Goal: Learn about a topic

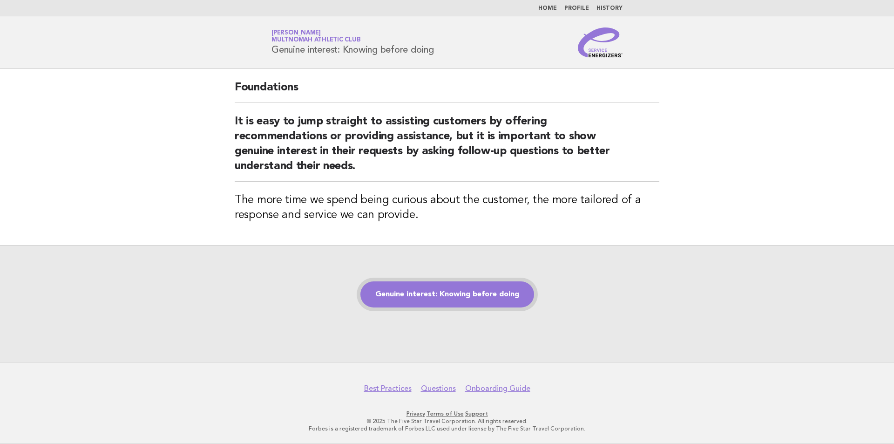
click at [446, 295] on link "Genuine interest: Knowing before doing" at bounding box center [447, 294] width 174 height 26
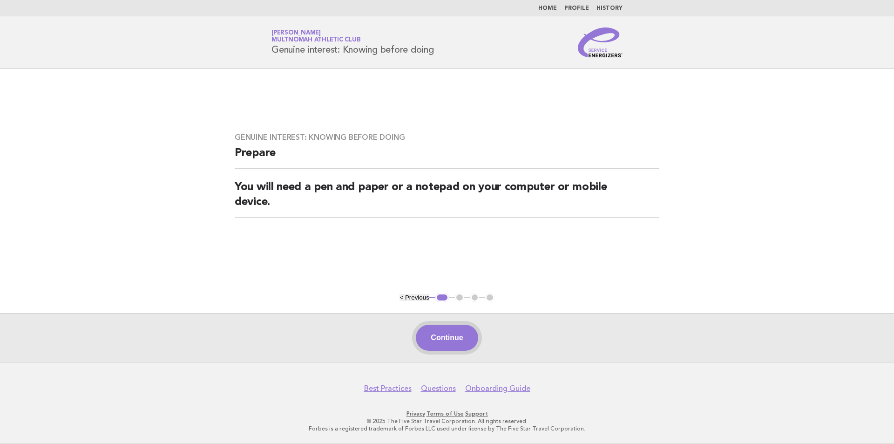
click at [444, 334] on button "Continue" at bounding box center [447, 337] width 62 height 26
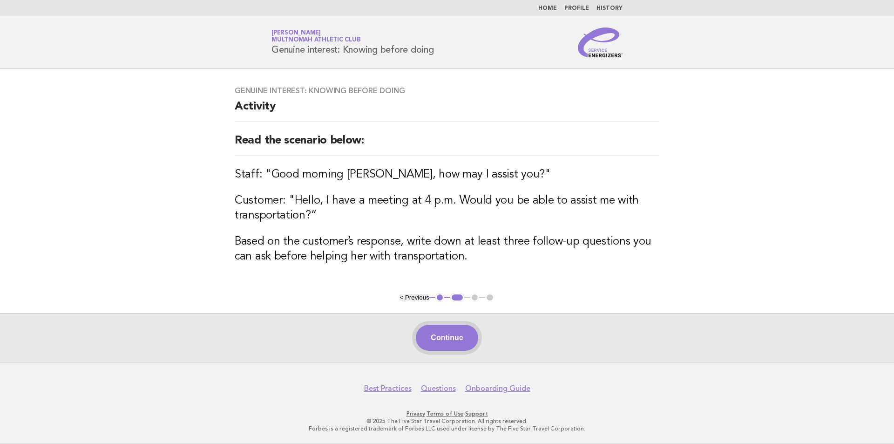
click at [446, 349] on button "Continue" at bounding box center [447, 337] width 62 height 26
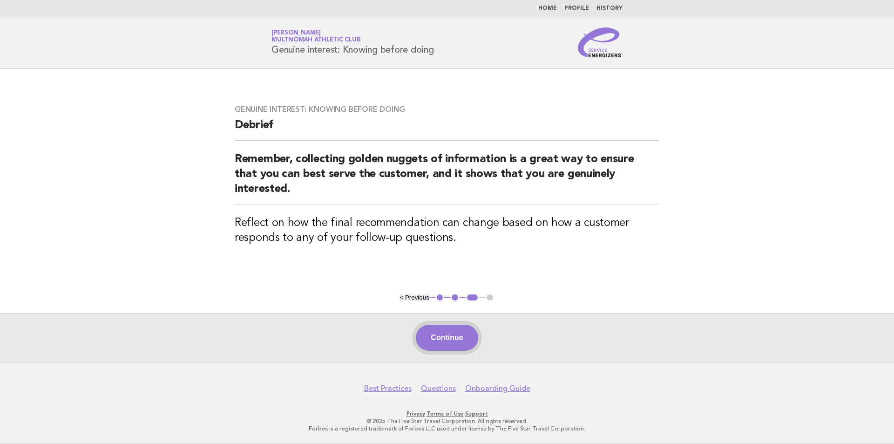
click at [455, 338] on button "Continue" at bounding box center [447, 337] width 62 height 26
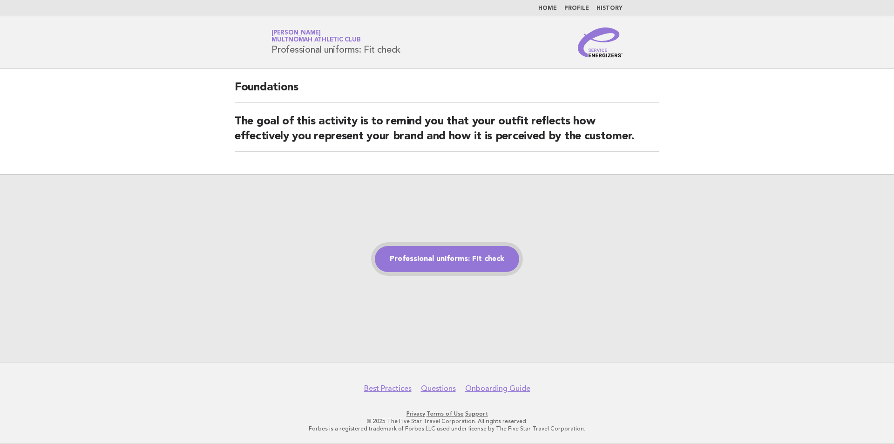
click at [432, 253] on link "Professional uniforms: Fit check" at bounding box center [447, 259] width 144 height 26
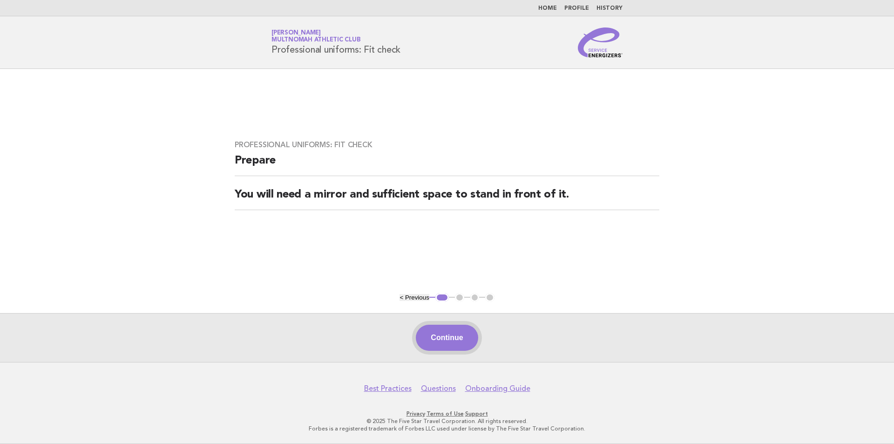
click at [447, 341] on button "Continue" at bounding box center [447, 337] width 62 height 26
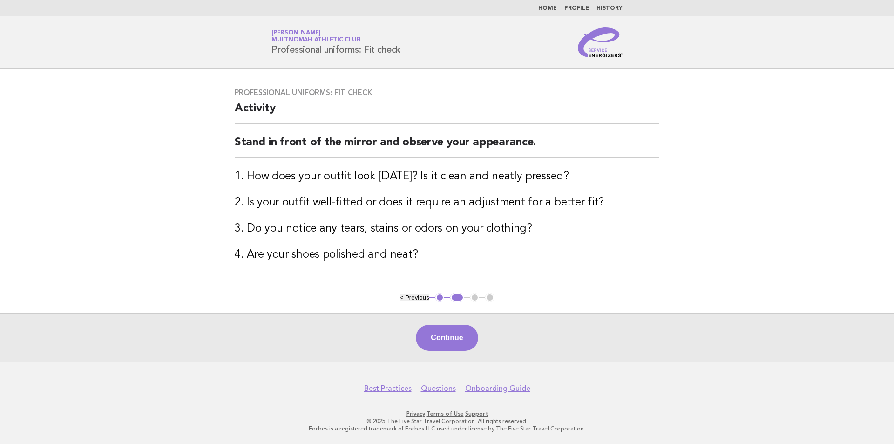
click at [450, 336] on button "Continue" at bounding box center [447, 337] width 62 height 26
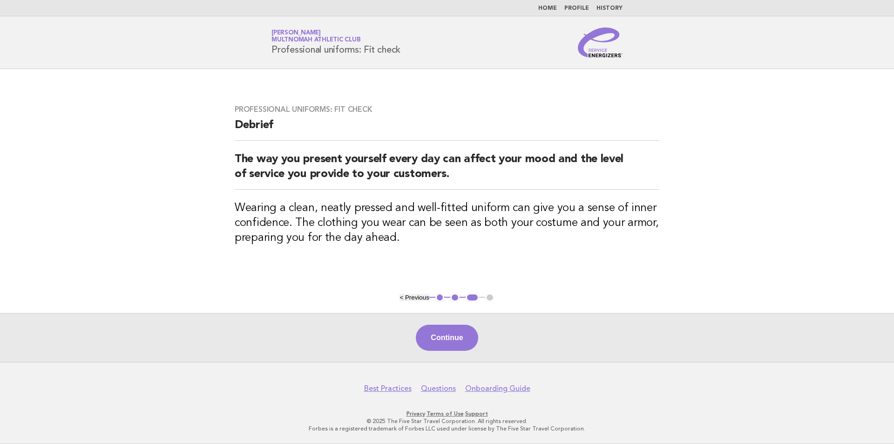
click at [450, 336] on button "Continue" at bounding box center [447, 337] width 62 height 26
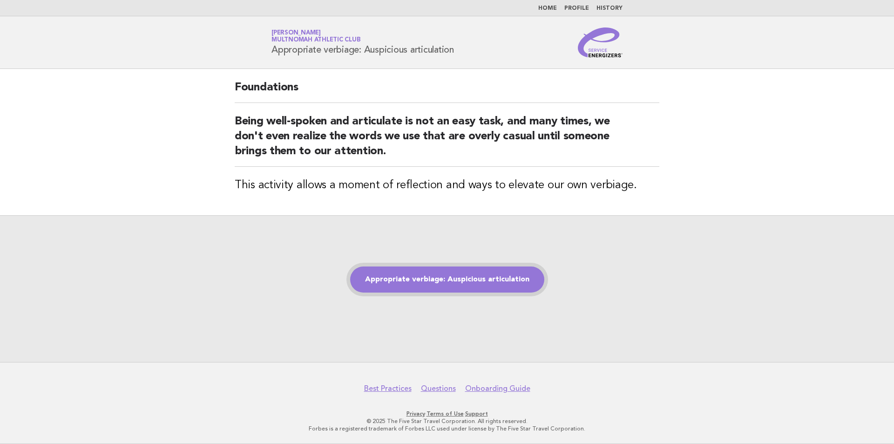
click at [452, 282] on link "Appropriate verbiage: Auspicious articulation" at bounding box center [447, 279] width 194 height 26
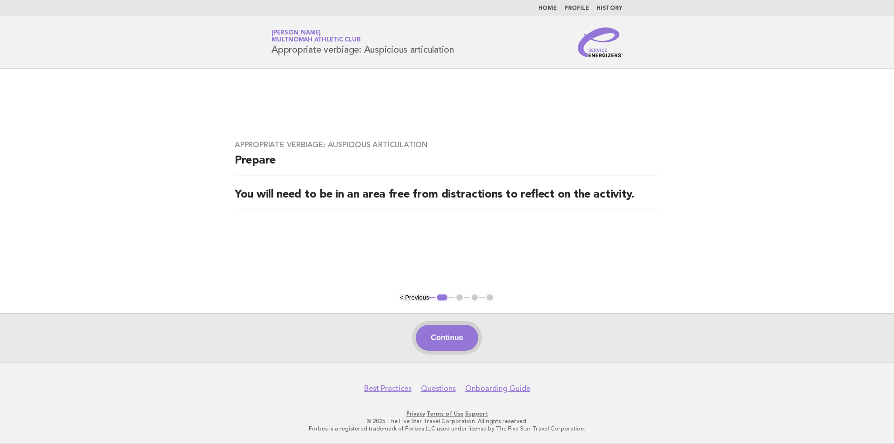
click at [461, 334] on button "Continue" at bounding box center [447, 337] width 62 height 26
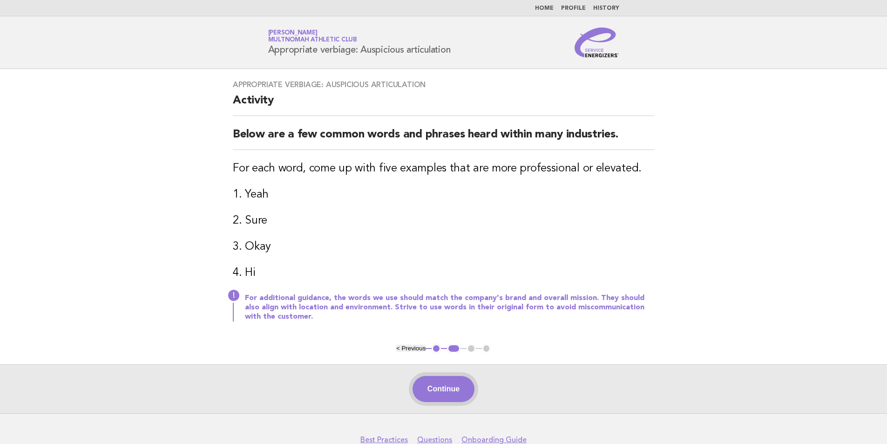
click at [445, 392] on button "Continue" at bounding box center [443, 389] width 62 height 26
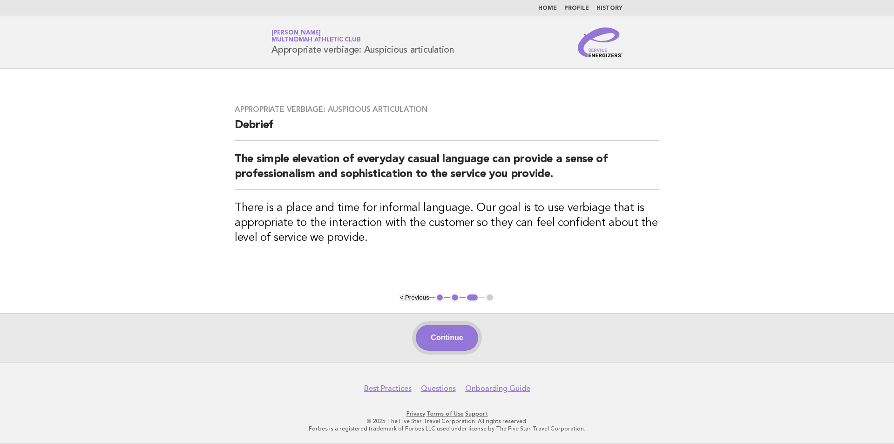
click at [453, 346] on button "Continue" at bounding box center [447, 337] width 62 height 26
